Goal: Information Seeking & Learning: Find specific page/section

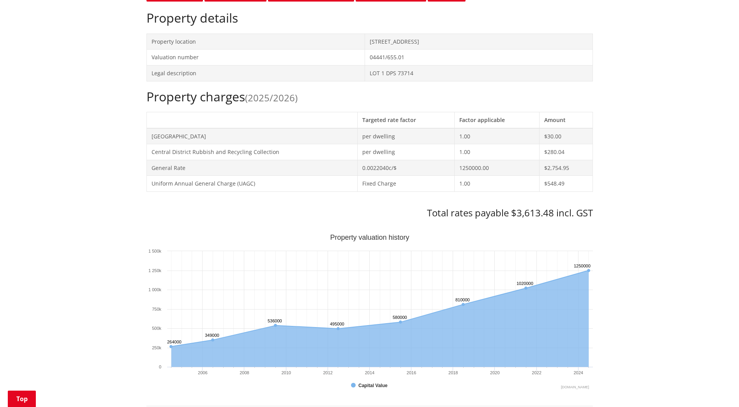
scroll to position [234, 0]
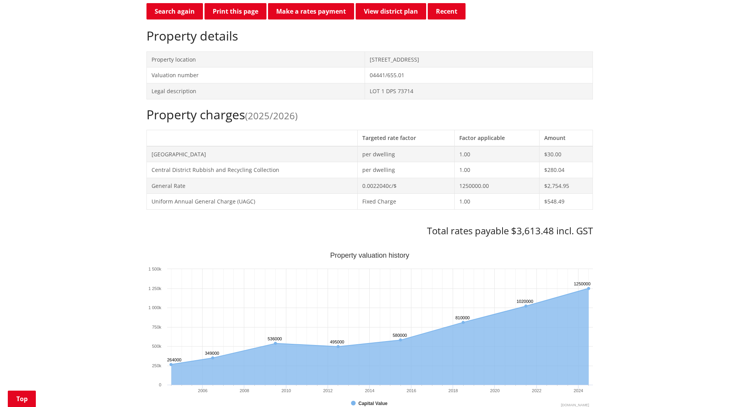
click at [365, 90] on td "LOT 1 DPS 73714" at bounding box center [479, 91] width 228 height 16
drag, startPoint x: 321, startPoint y: 91, endPoint x: 365, endPoint y: 90, distance: 43.7
click at [365, 90] on td "LOT 1 DPS 73714" at bounding box center [479, 91] width 228 height 16
copy td "LOT 1 DPS 73714"
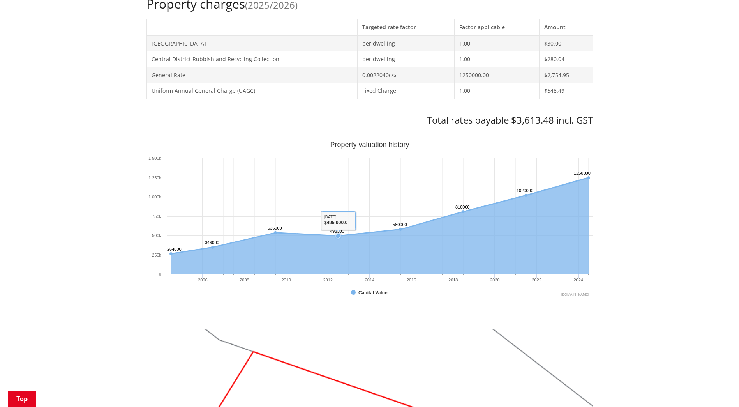
scroll to position [273, 0]
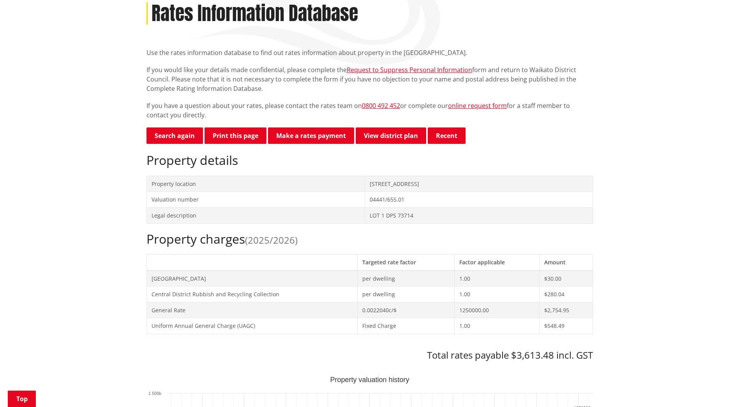
scroll to position [69, 0]
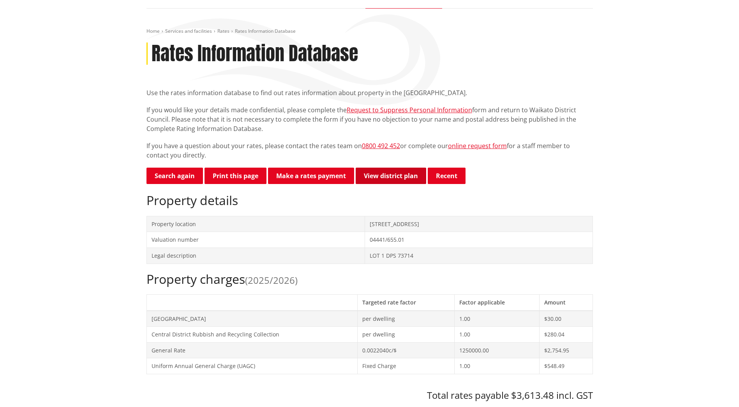
click at [389, 175] on link "View district plan" at bounding box center [391, 176] width 71 height 16
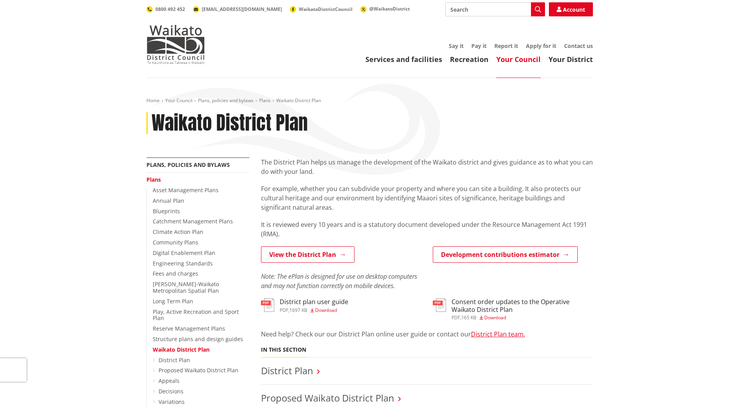
click at [491, 12] on input "Search" at bounding box center [495, 9] width 100 height 14
type input "maps"
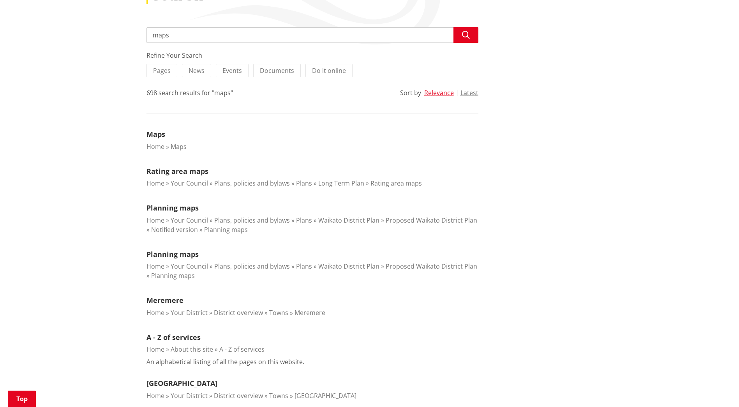
scroll to position [39, 0]
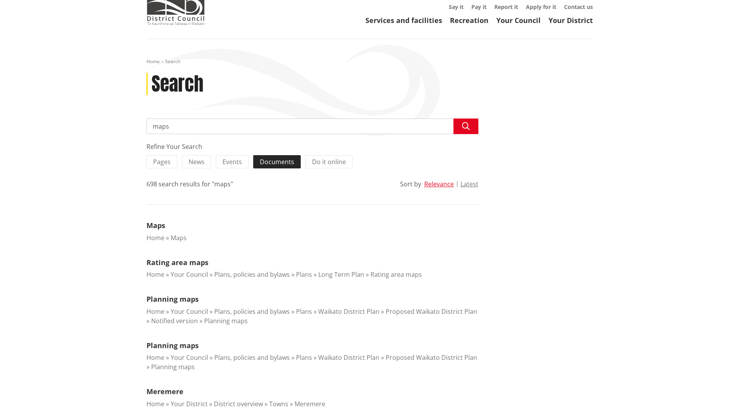
click at [280, 163] on span "Documents" at bounding box center [277, 161] width 34 height 9
click at [0, 0] on input "Documents" at bounding box center [0, 0] width 0 height 0
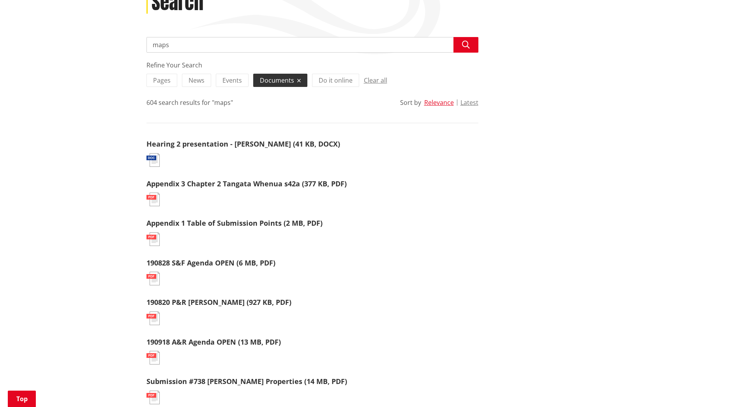
scroll to position [117, 0]
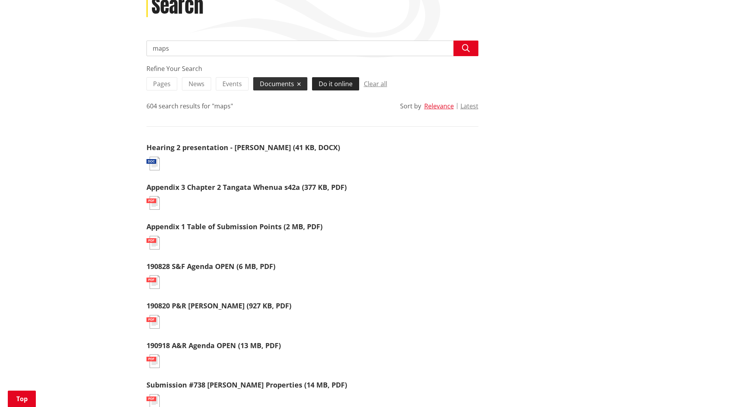
click at [332, 85] on span "Do it online" at bounding box center [336, 83] width 34 height 9
click at [0, 0] on input "Do it online" at bounding box center [0, 0] width 0 height 0
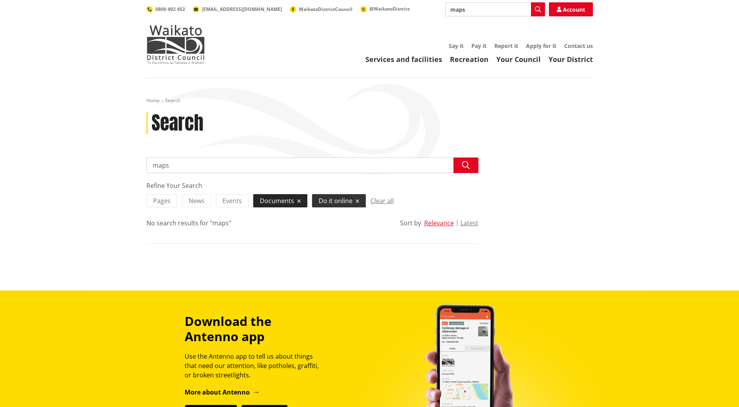
click at [301, 203] on label "Documents" at bounding box center [280, 200] width 54 height 13
click at [0, 0] on input "Documents" at bounding box center [0, 0] width 0 height 0
click at [168, 203] on span "Pages" at bounding box center [162, 200] width 18 height 9
click at [0, 0] on input "Pages" at bounding box center [0, 0] width 0 height 0
click at [358, 201] on label "Do it online" at bounding box center [339, 200] width 54 height 13
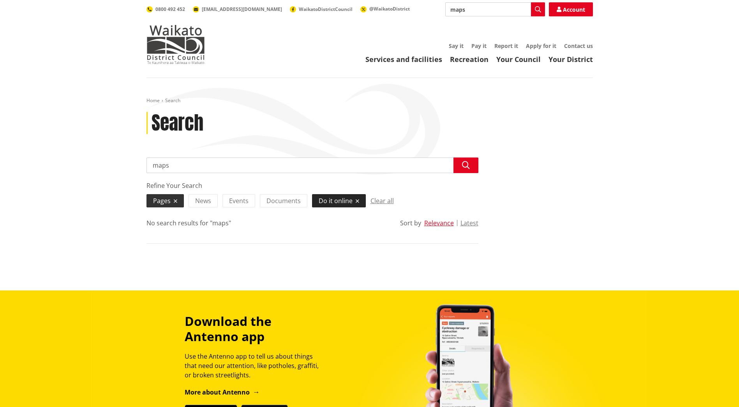
click at [0, 0] on input "Do it online" at bounding box center [0, 0] width 0 height 0
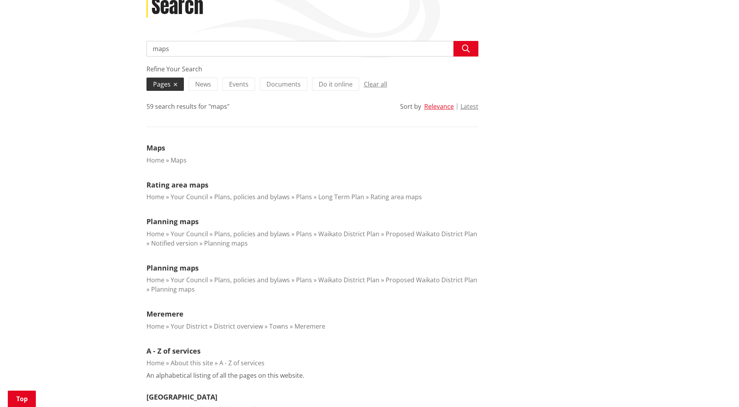
scroll to position [117, 0]
click at [215, 243] on link "Planning maps" at bounding box center [226, 242] width 44 height 9
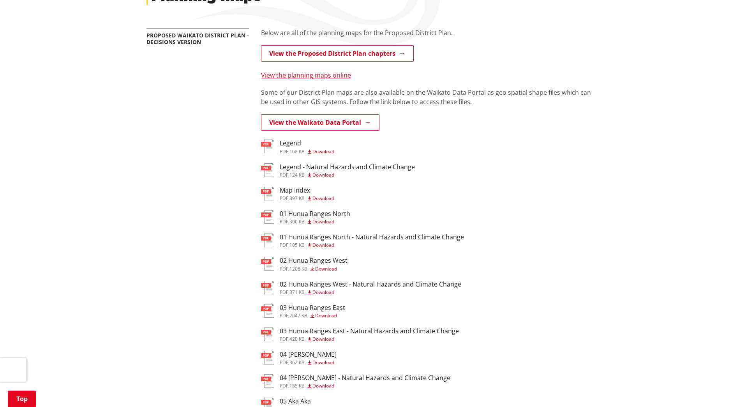
scroll to position [156, 0]
